Goal: Transaction & Acquisition: Purchase product/service

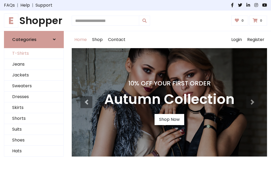
click at [34, 54] on link "T-Shirts" at bounding box center [33, 53] width 59 height 11
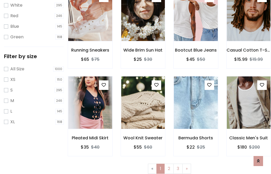
scroll to position [10, 0]
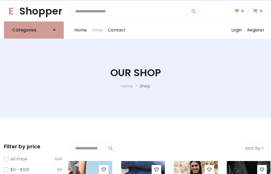
click at [136, 78] on h1 "Our Shop" at bounding box center [135, 73] width 51 height 12
click at [170, 30] on div "Home Shop Contact Log out Login Register" at bounding box center [170, 30] width 196 height 17
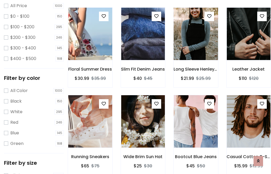
click at [196, 43] on img at bounding box center [196, 33] width 53 height 127
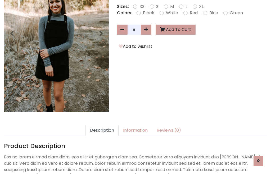
scroll to position [130, 0]
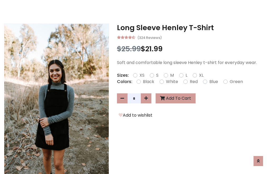
click at [192, 28] on h3 "Long Sleeve Henley T-Shirt" at bounding box center [192, 28] width 150 height 8
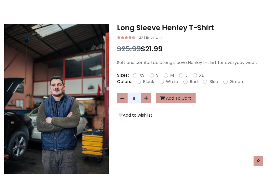
click at [192, 28] on h3 "Long Sleeve Henley T-Shirt" at bounding box center [192, 28] width 150 height 8
